Goal: Task Accomplishment & Management: Use online tool/utility

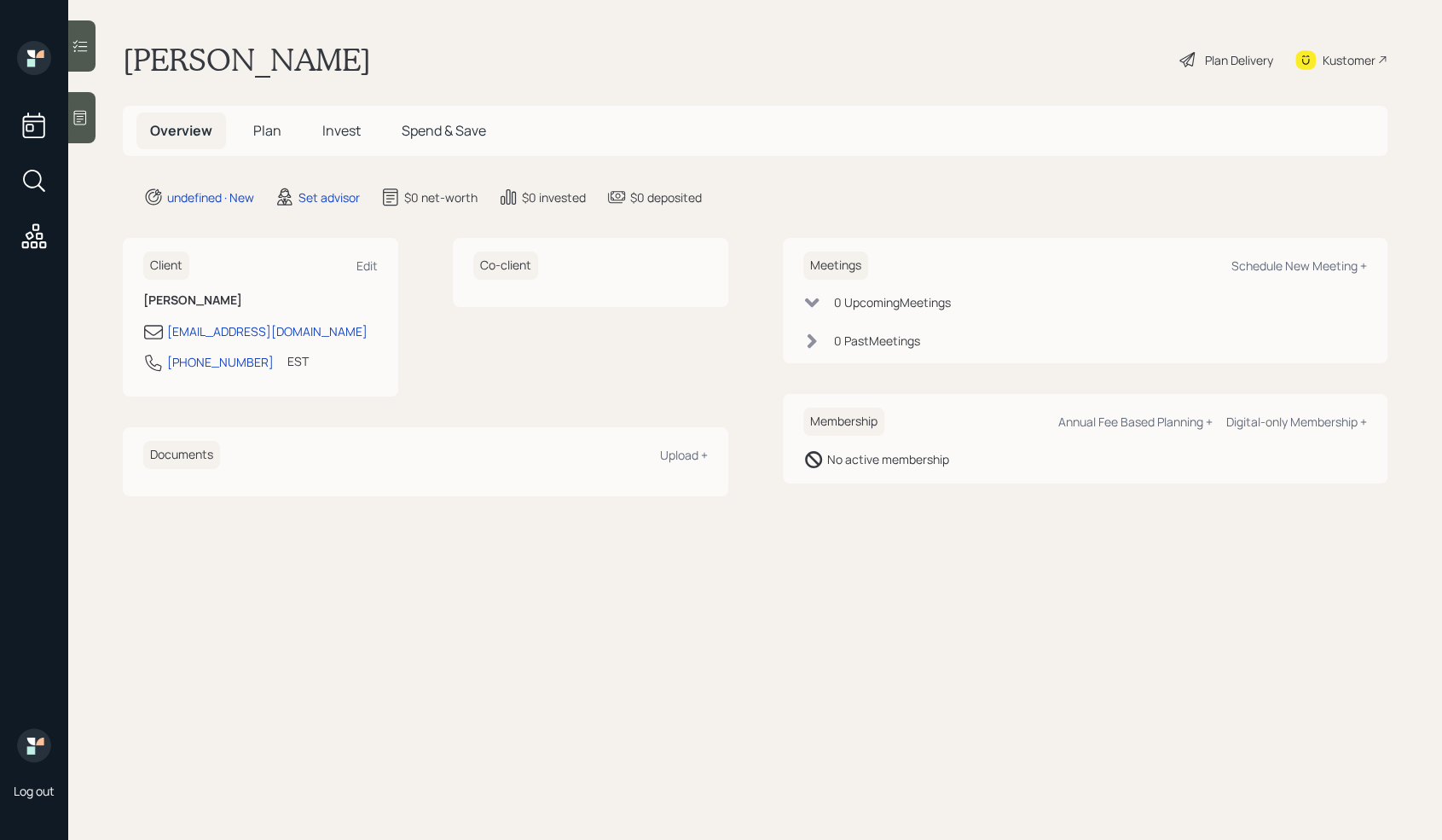
click at [73, 112] on icon at bounding box center [80, 117] width 18 height 18
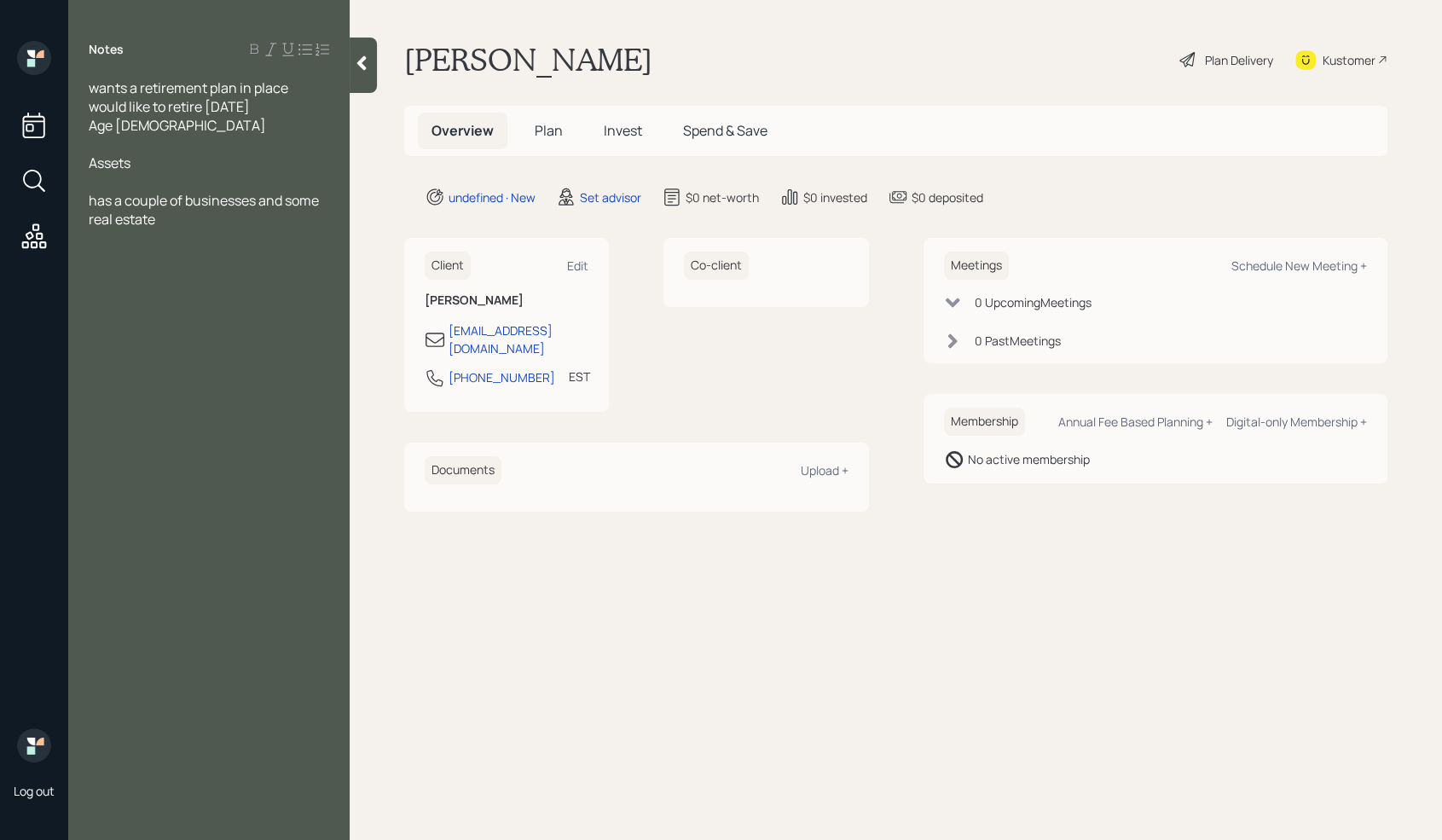
click at [161, 181] on div at bounding box center [208, 182] width 241 height 18
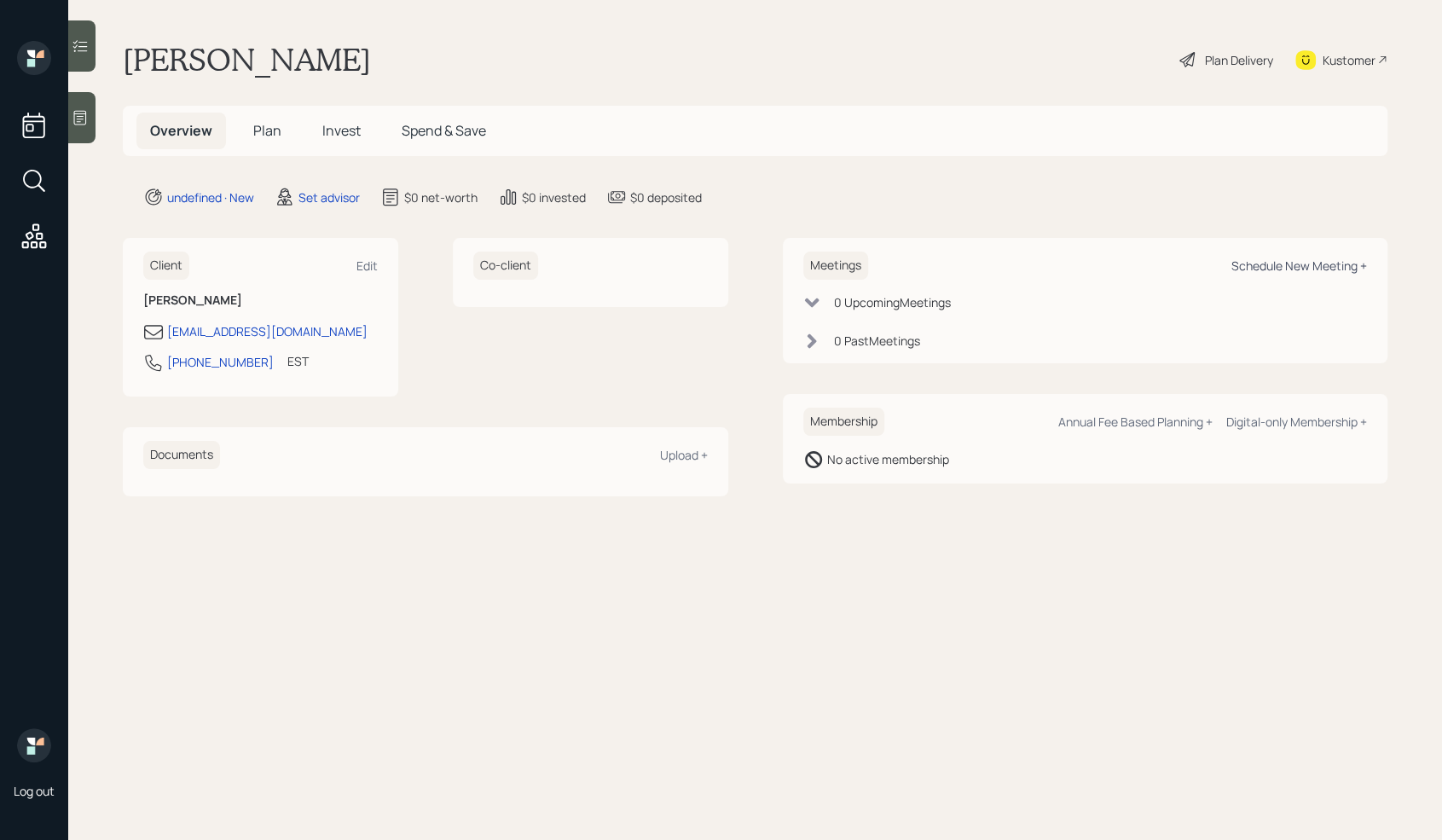
click at [1266, 262] on div "Schedule New Meeting +" at bounding box center [1299, 266] width 136 height 17
select select "round-[PERSON_NAME]"
